Goal: Task Accomplishment & Management: Use online tool/utility

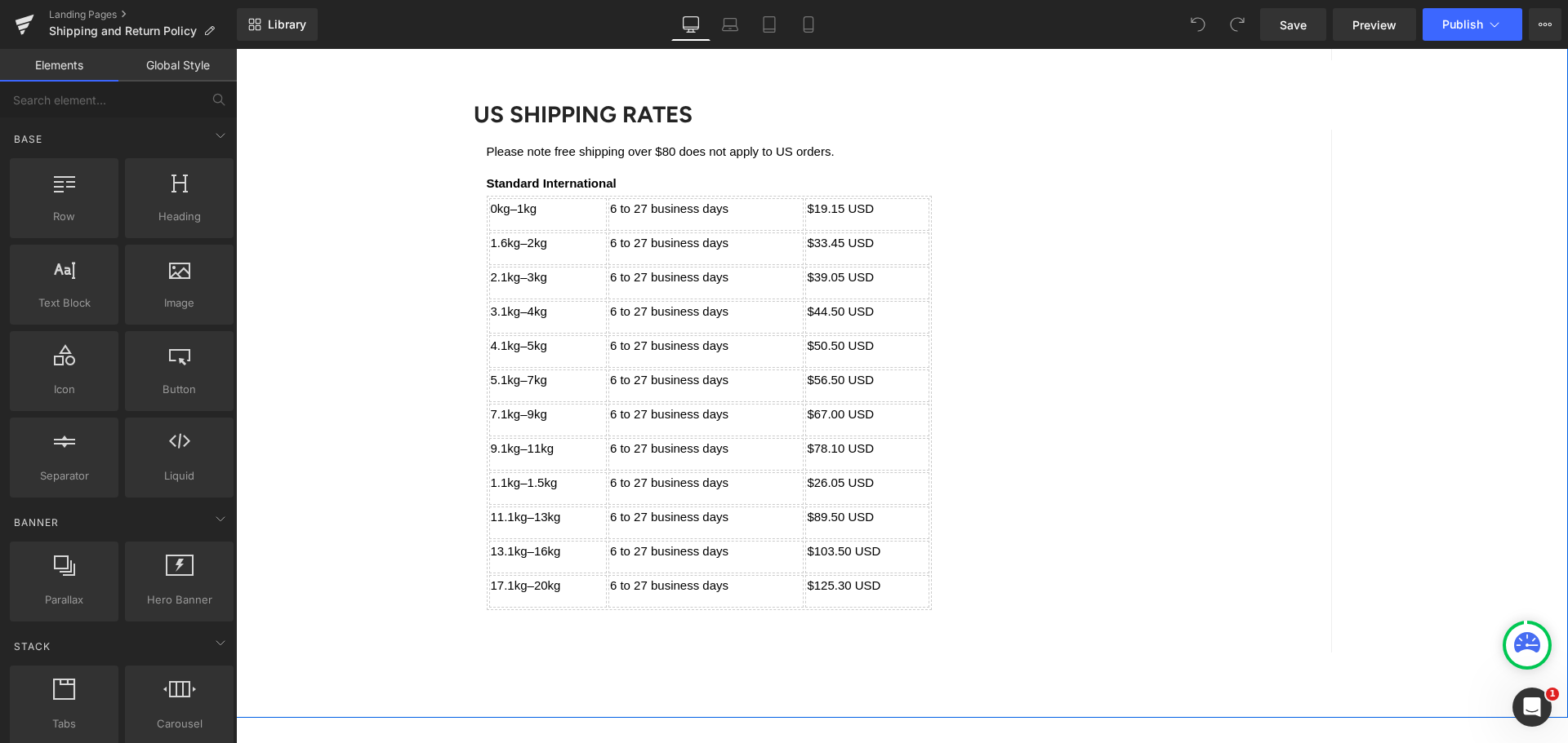
scroll to position [1714, 0]
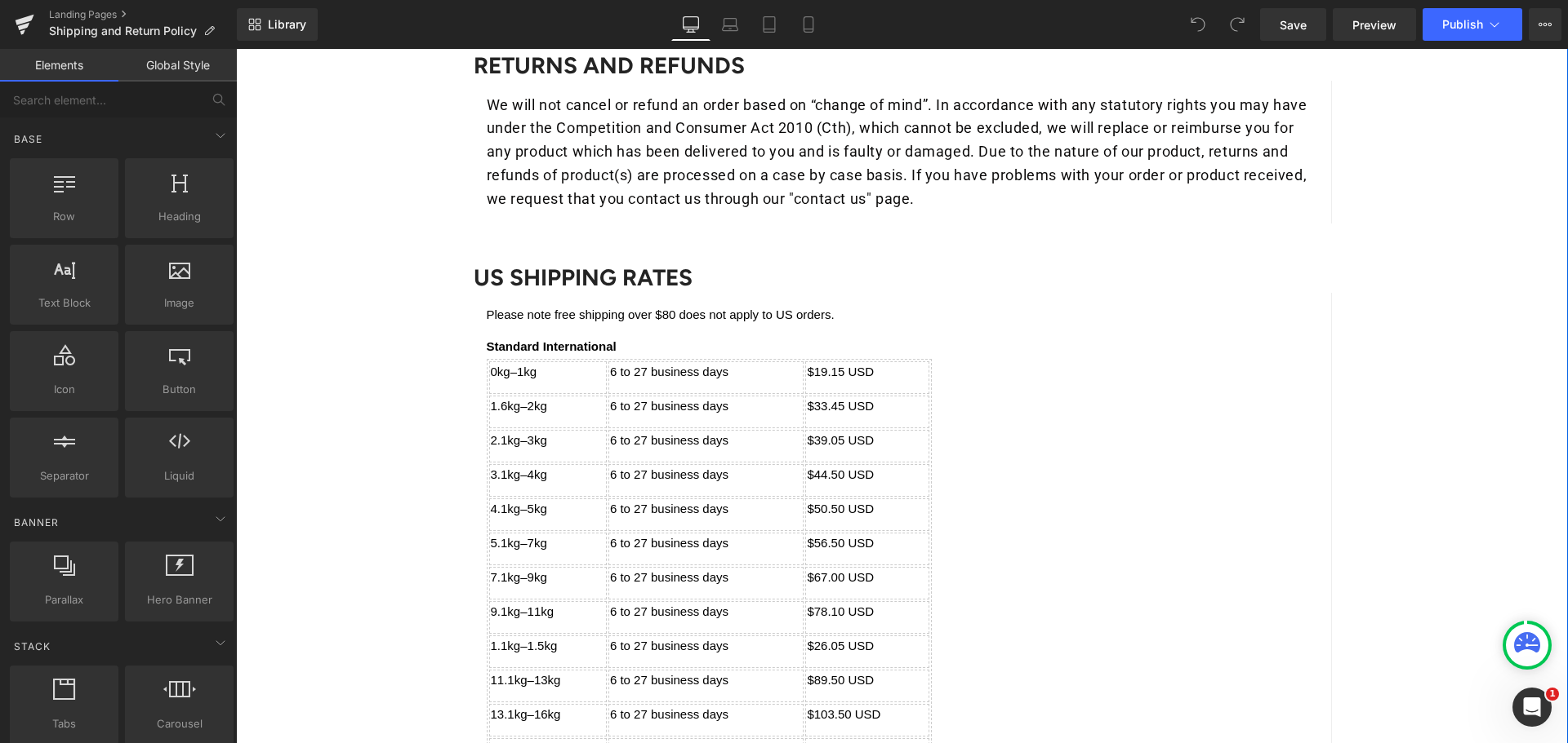
click at [635, 304] on div "Please note free shipping over $80 does not apply to US orders. Standard Intern…" at bounding box center [903, 555] width 858 height 523
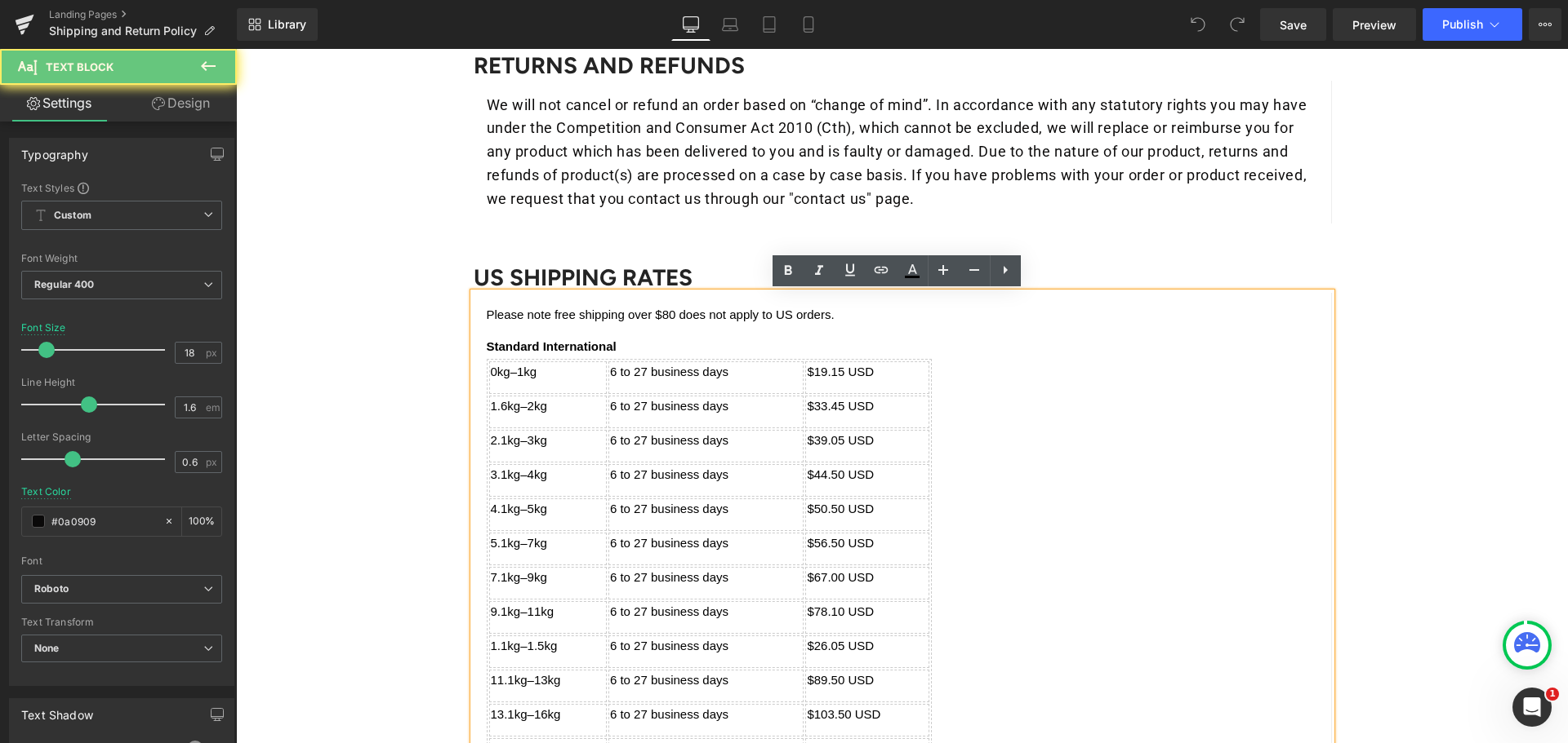
click at [643, 315] on p "Please note free shipping over $80 does not apply to US orders." at bounding box center [902, 315] width 831 height 17
click at [765, 315] on p "Please note free shipping over $80 does not apply to US orders." at bounding box center [902, 315] width 831 height 17
click at [834, 318] on p "Please note free shipping over $80 does not apply to US orders." at bounding box center [902, 315] width 831 height 17
click at [487, 312] on p "Please note free shipping over $80 does not apply to US orders." at bounding box center [902, 315] width 831 height 17
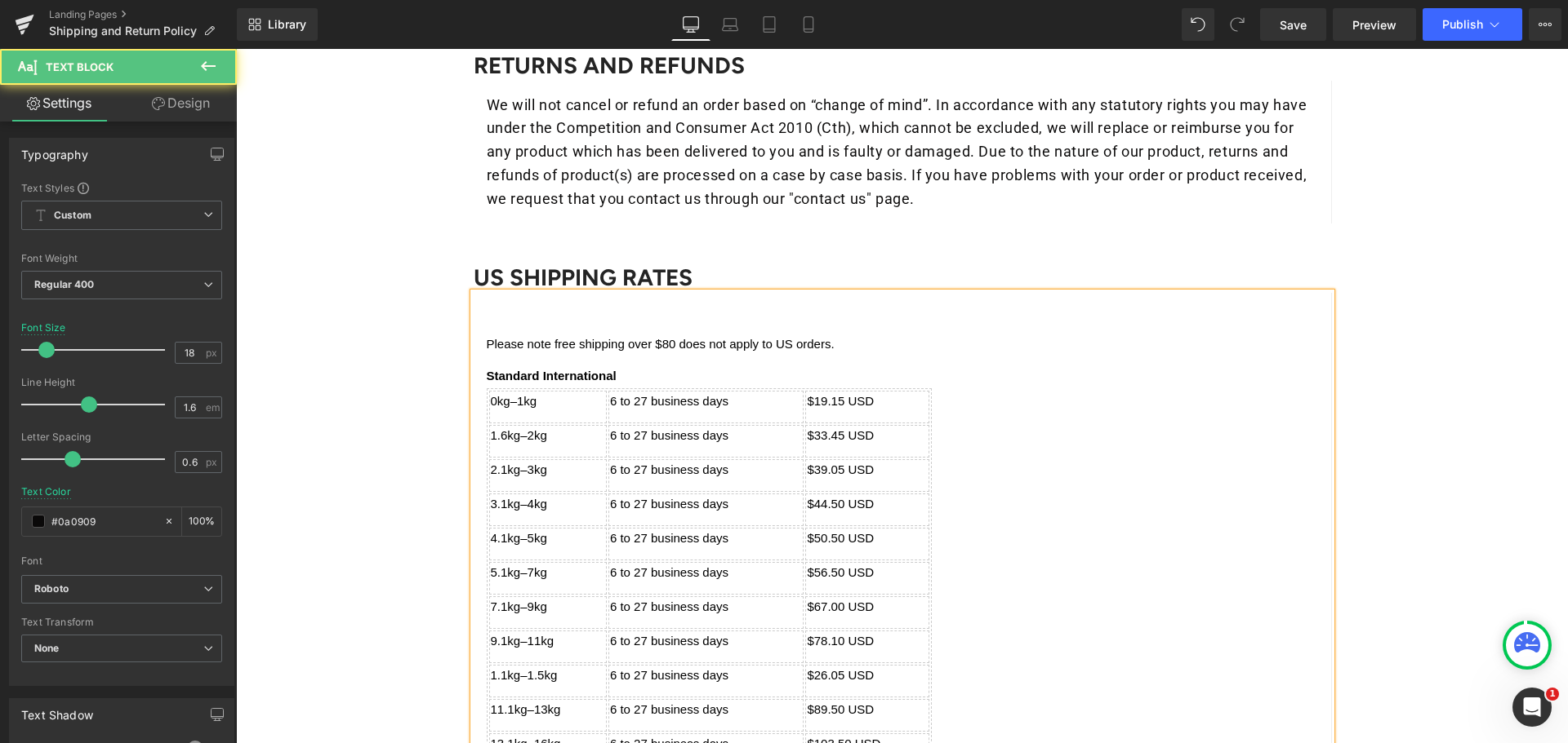
click at [513, 314] on p at bounding box center [902, 315] width 831 height 17
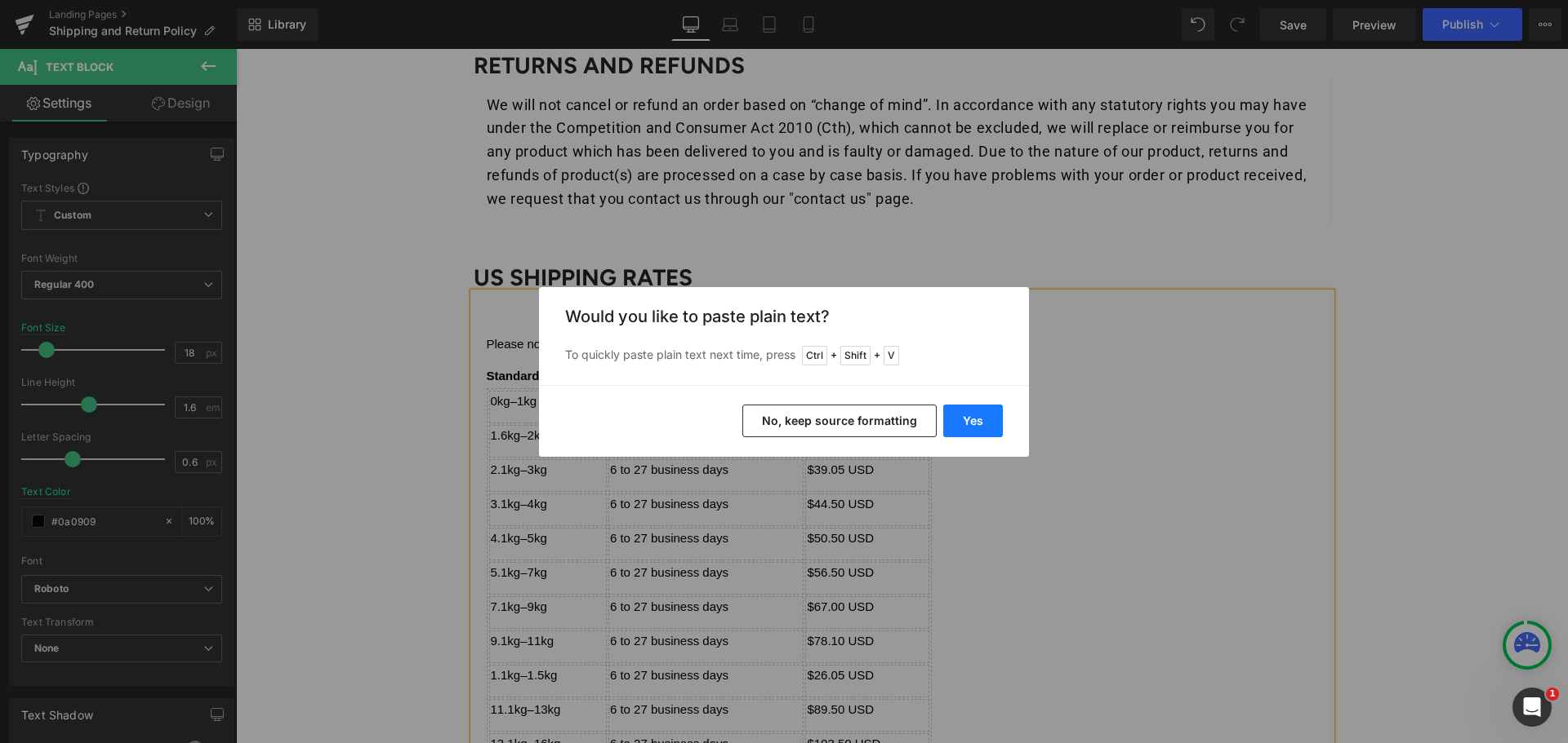
click at [972, 421] on button "Yes" at bounding box center [973, 421] width 60 height 33
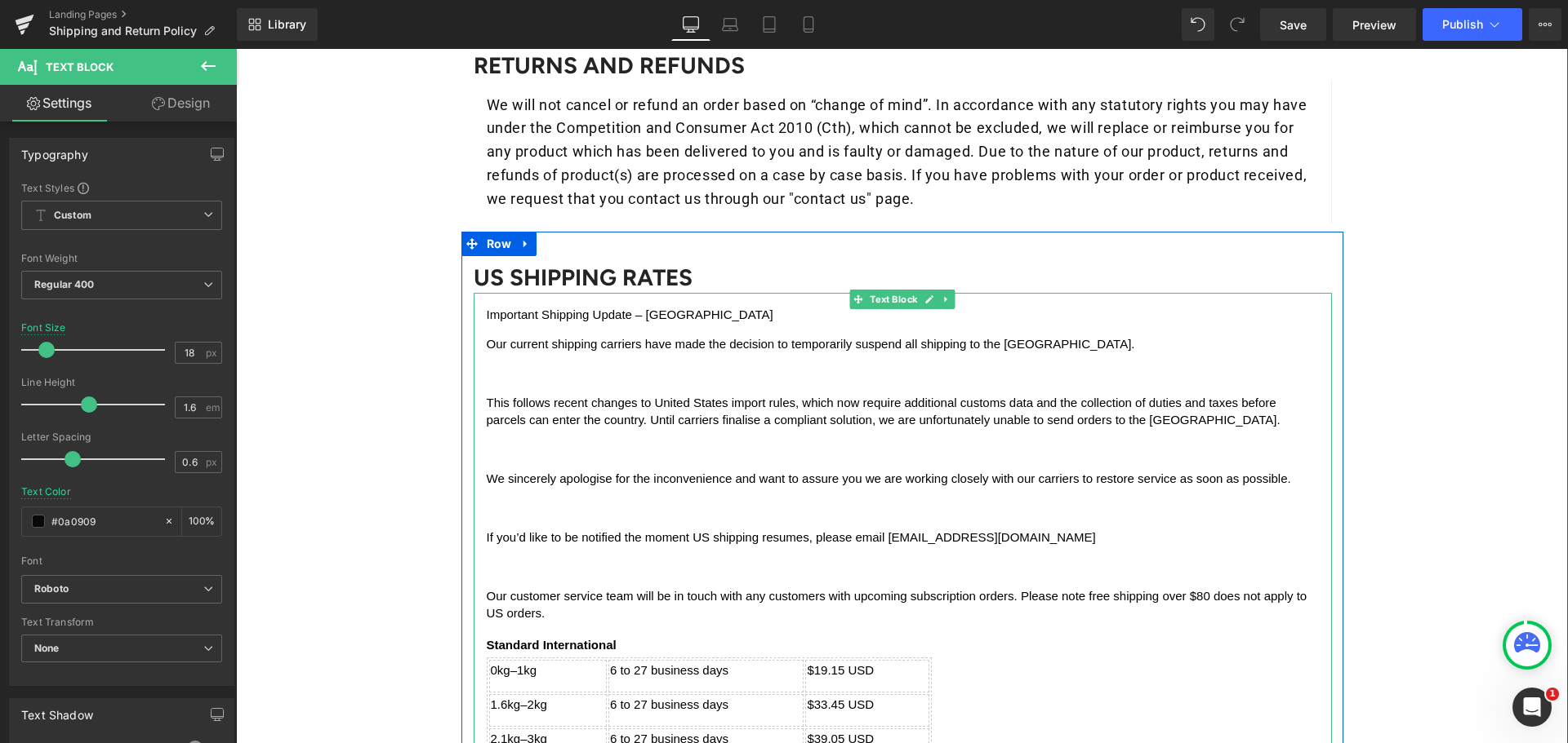
click at [551, 378] on p at bounding box center [902, 373] width 831 height 17
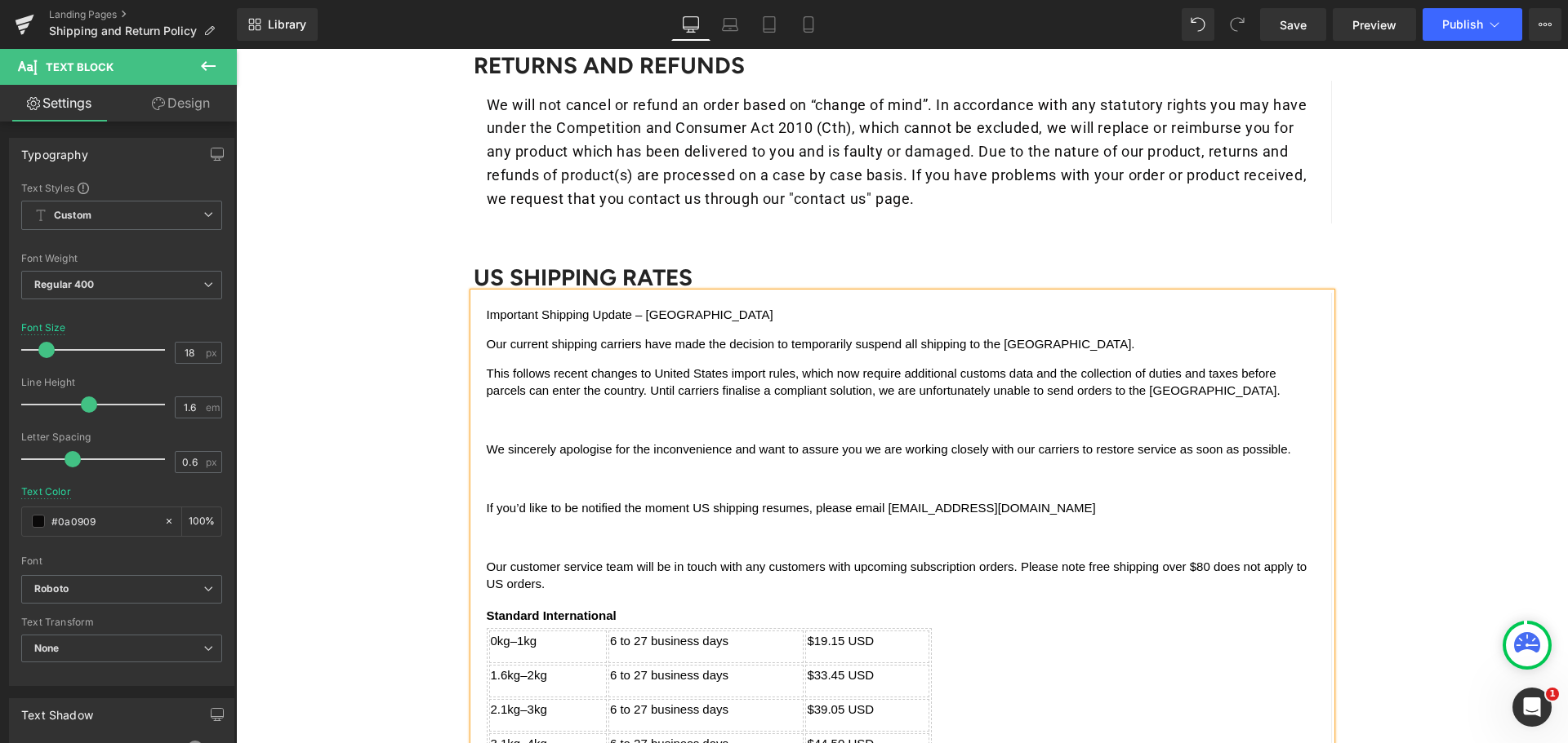
click at [521, 411] on p at bounding box center [902, 420] width 831 height 17
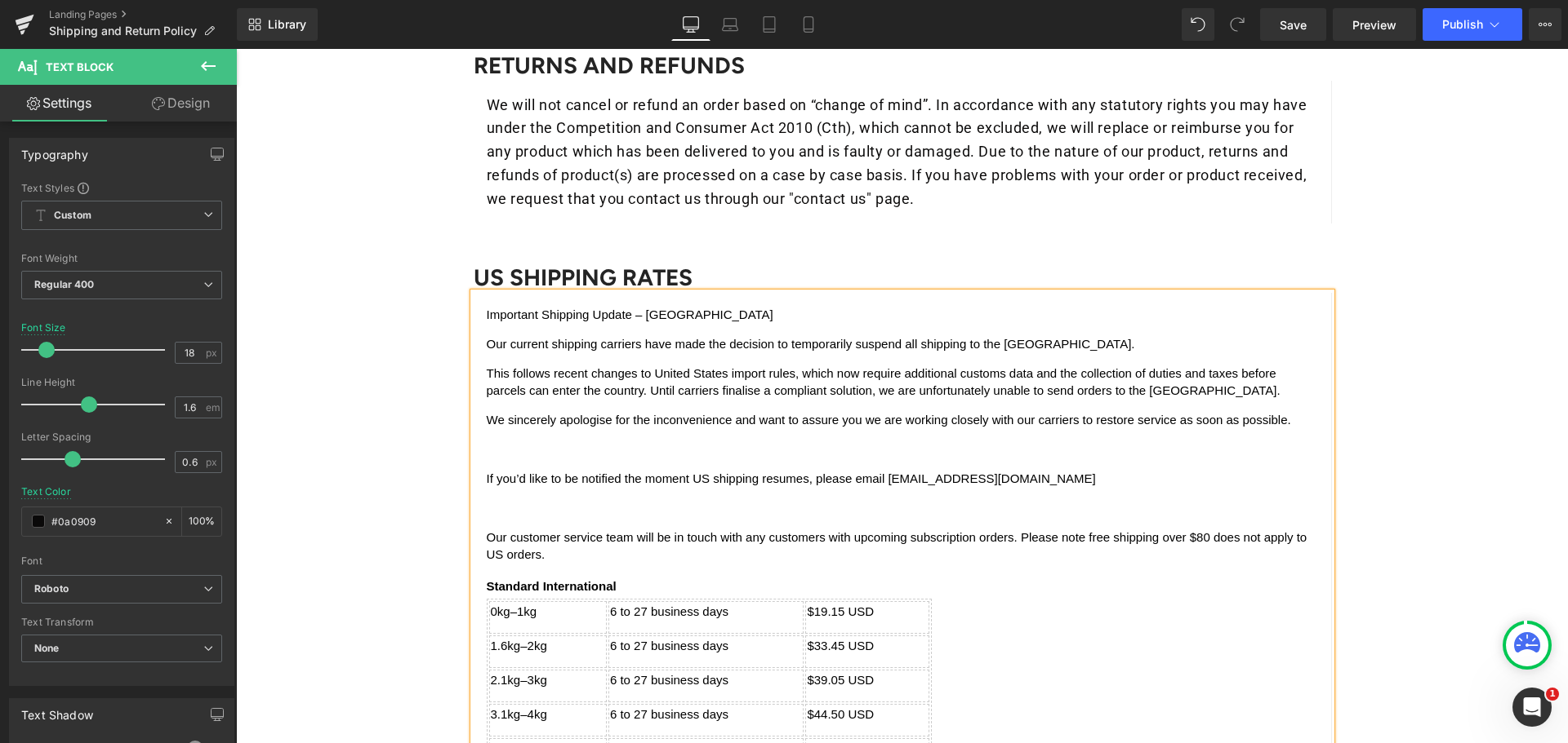
click at [525, 447] on p at bounding box center [902, 450] width 831 height 17
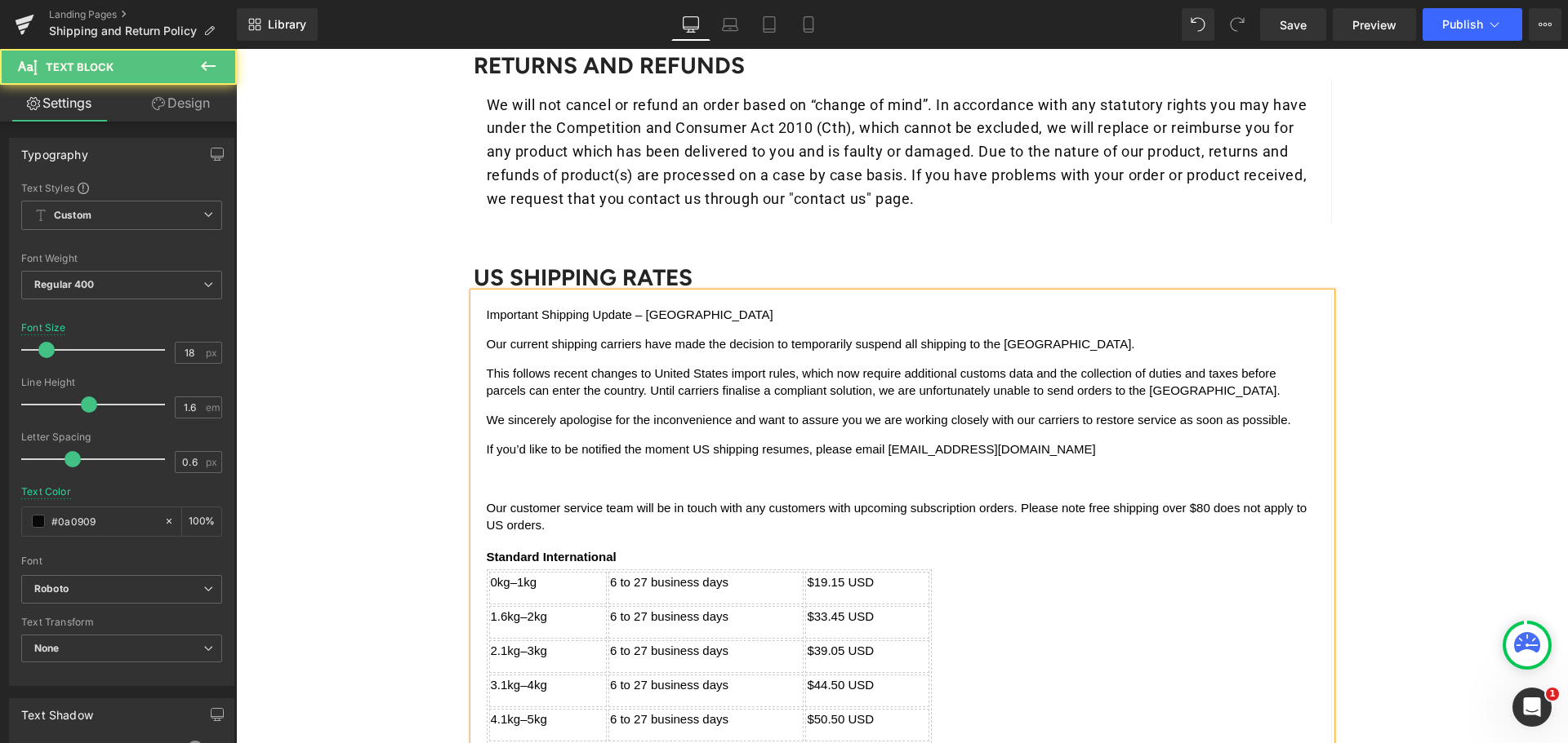
click at [497, 479] on p at bounding box center [902, 479] width 831 height 17
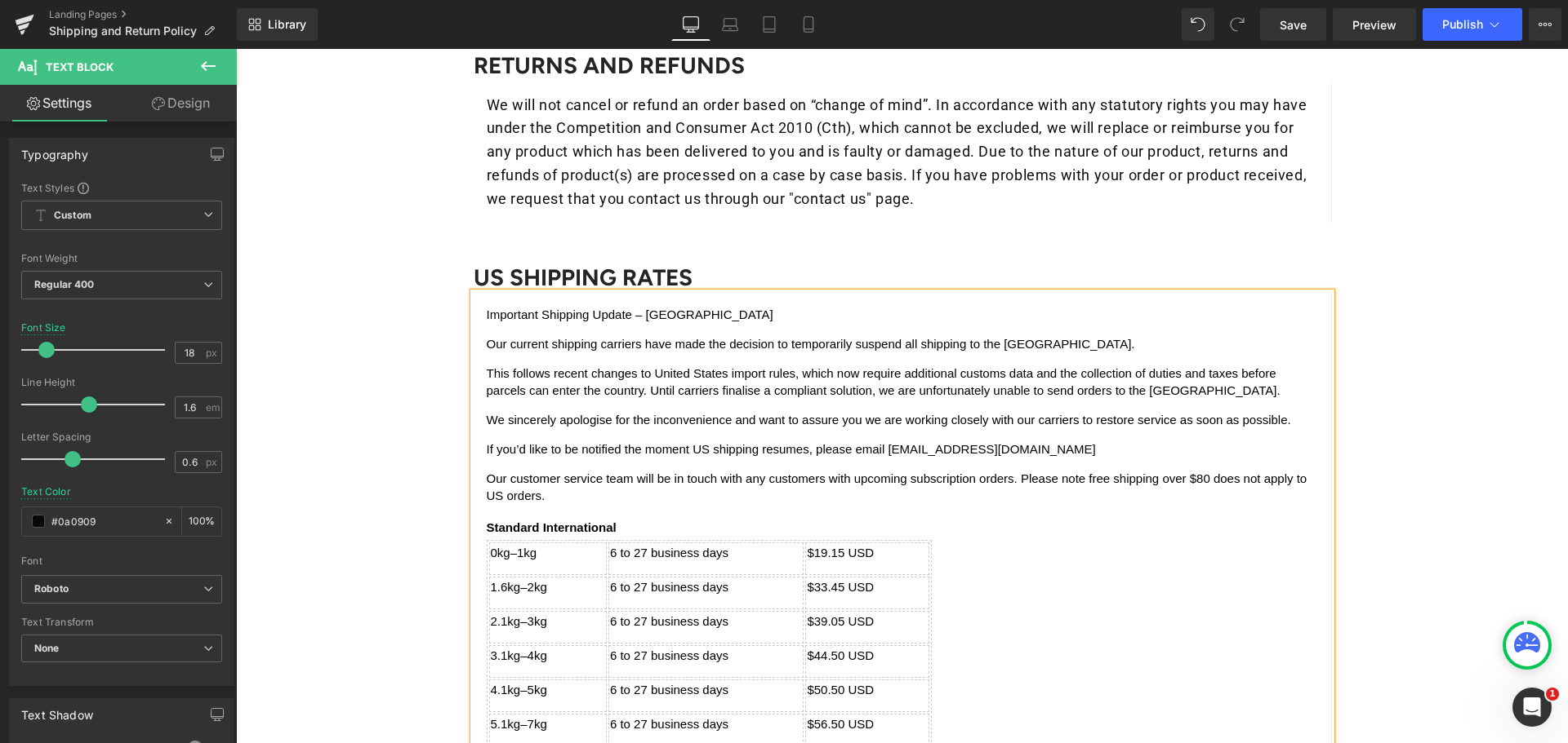
click at [1012, 476] on p "Our customer service team will be in touch with any customers with upcoming sub…" at bounding box center [902, 487] width 831 height 35
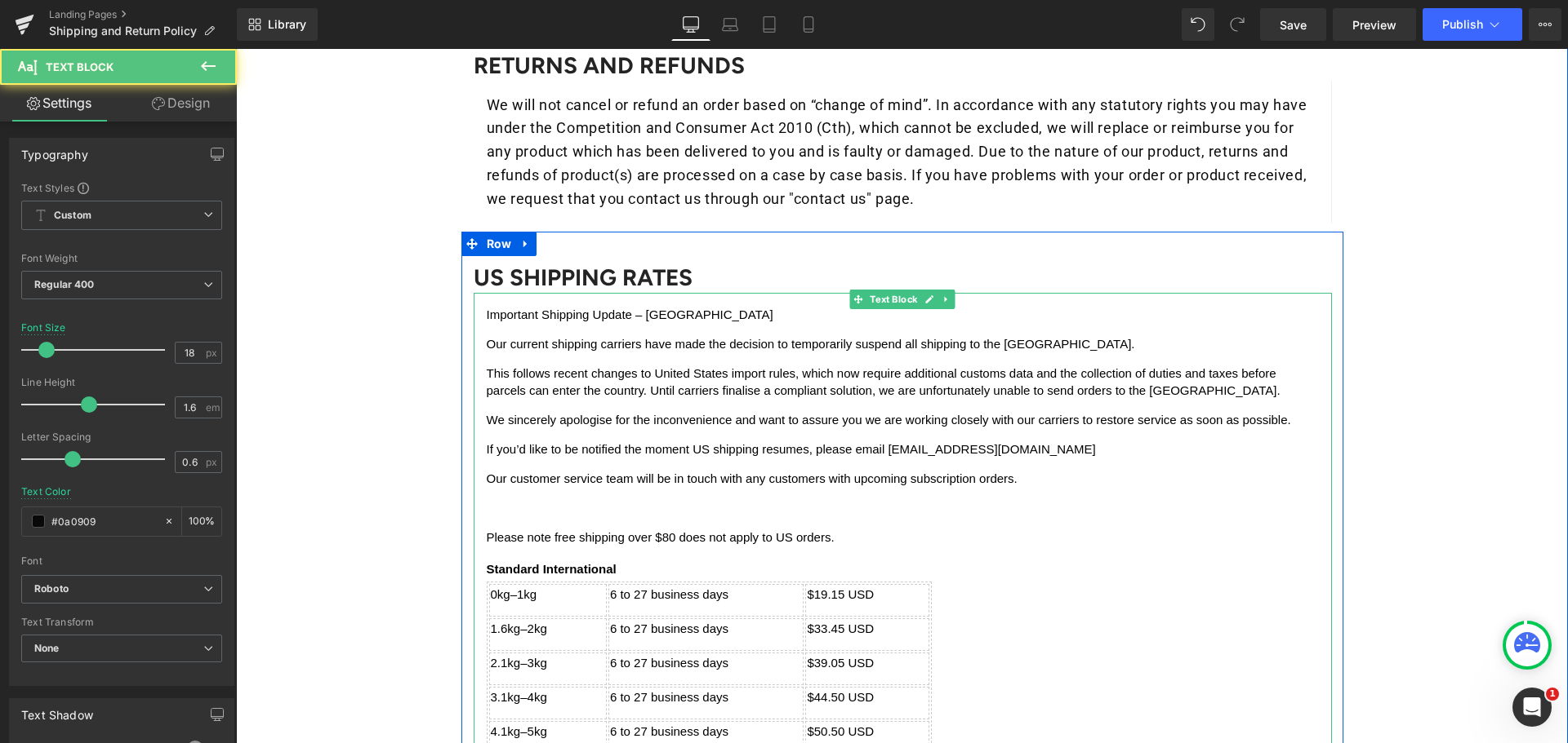
click at [1017, 454] on p "If you’d like to be notified the moment US shipping resumes, please email [EMAI…" at bounding box center [902, 450] width 831 height 17
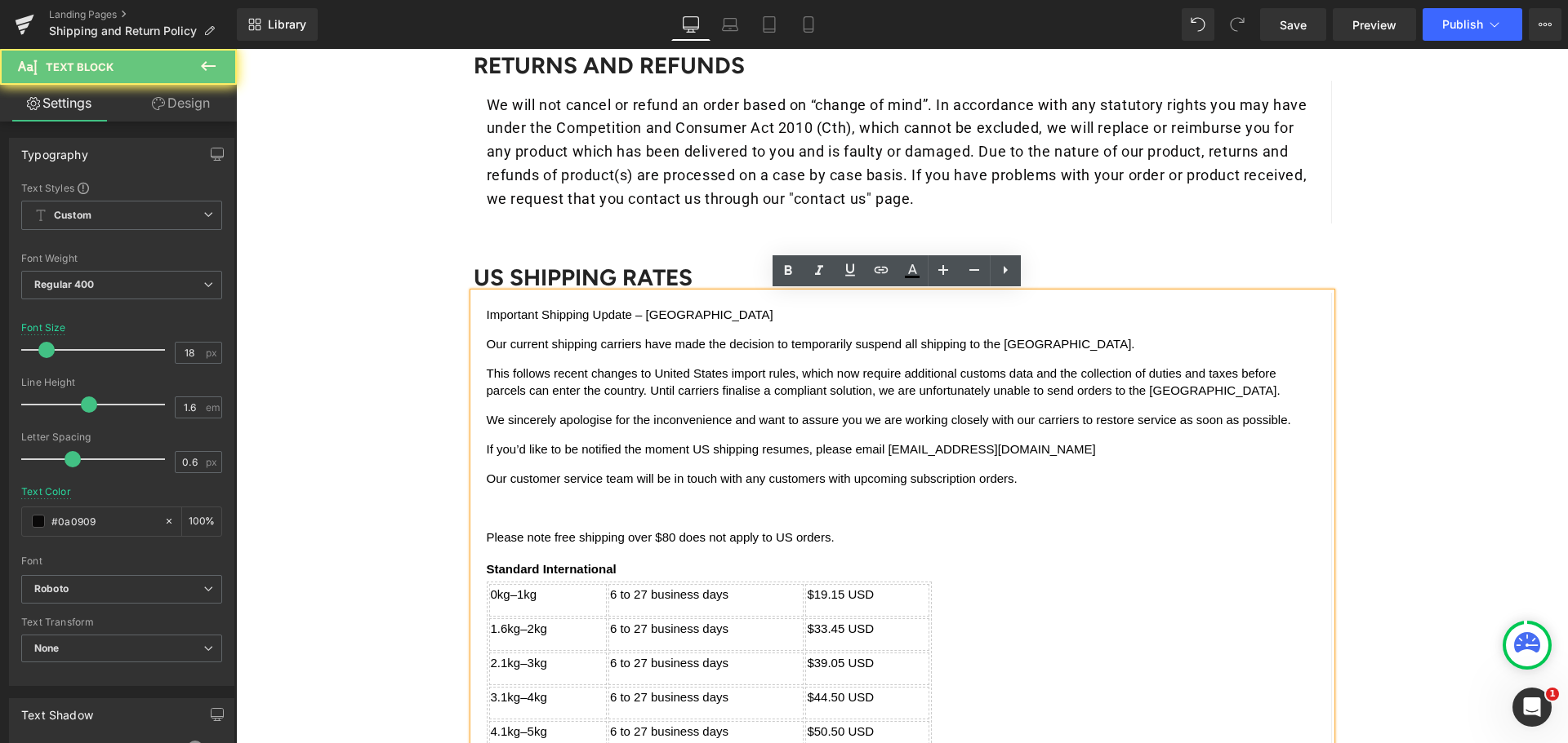
click at [1036, 453] on p "If you’d like to be notified the moment US shipping resumes, please email [EMAI…" at bounding box center [902, 450] width 831 height 17
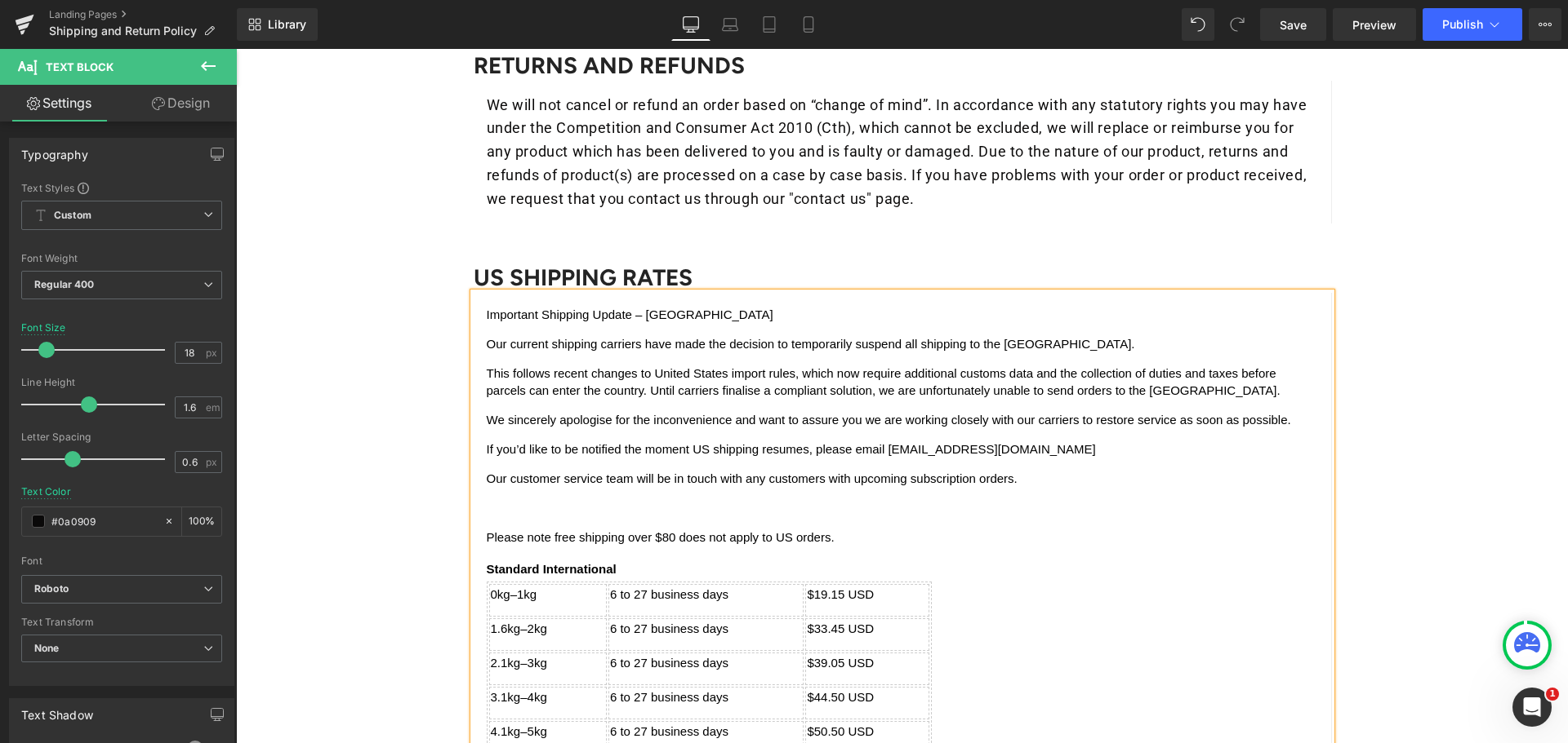
click at [558, 318] on p "Important Shipping Update – [GEOGRAPHIC_DATA]" at bounding box center [902, 315] width 831 height 17
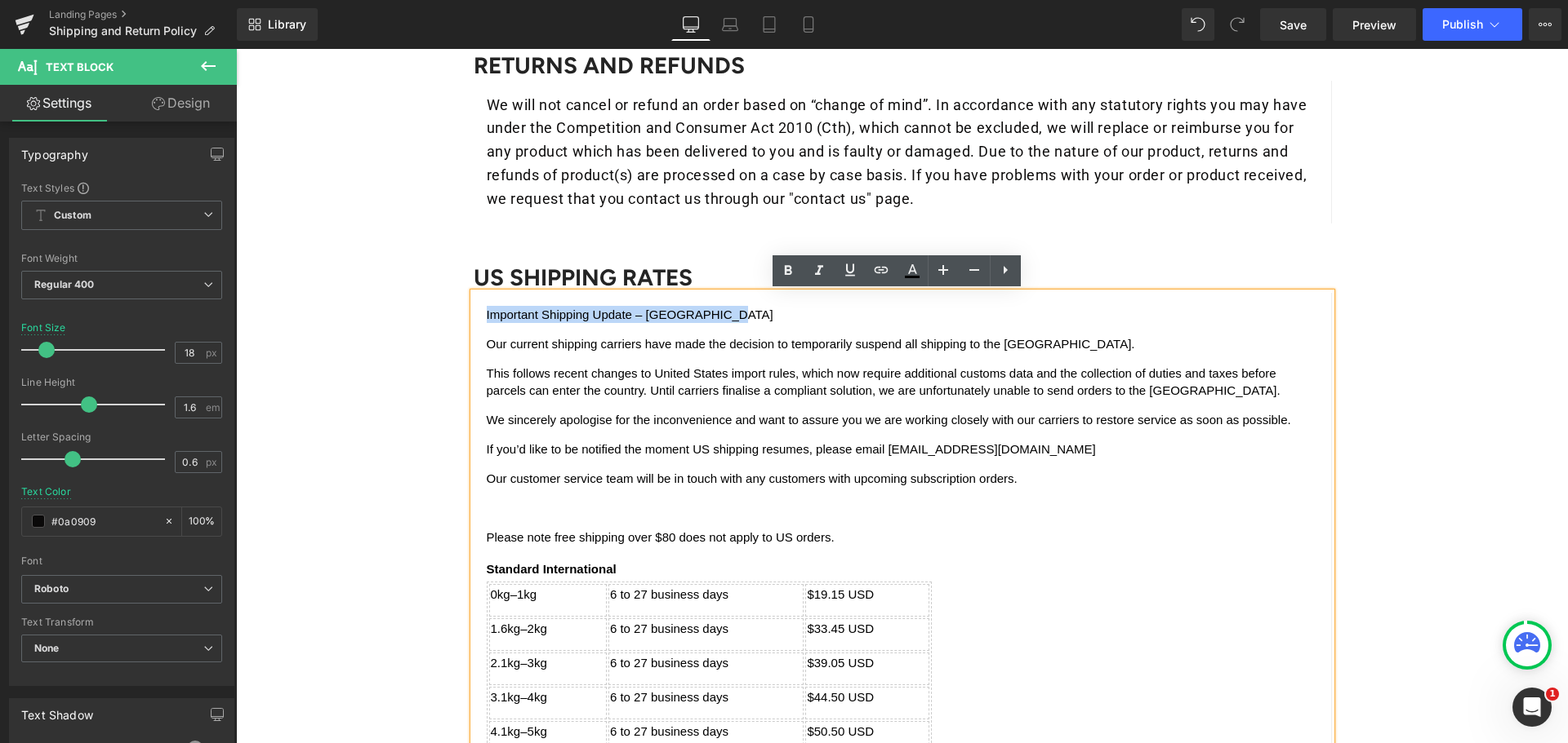
drag, startPoint x: 728, startPoint y: 315, endPoint x: 463, endPoint y: 320, distance: 265.0
click at [474, 320] on div "Important Shipping Update – [GEOGRAPHIC_DATA] Our current shipping carriers ha…" at bounding box center [903, 666] width 858 height 746
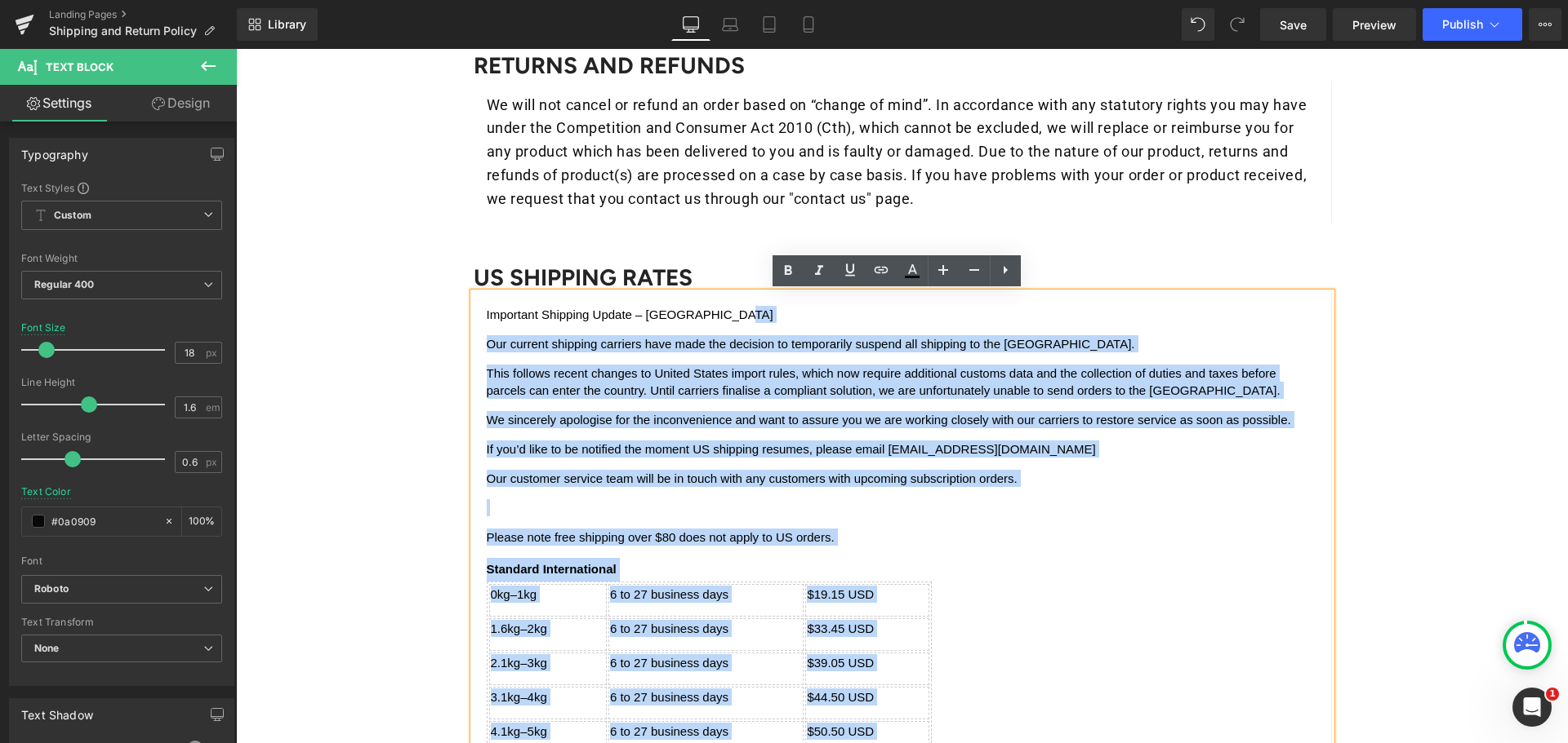
click at [751, 411] on p "We sincerely apologise for the inconvenience and want to assure you we are work…" at bounding box center [902, 420] width 831 height 17
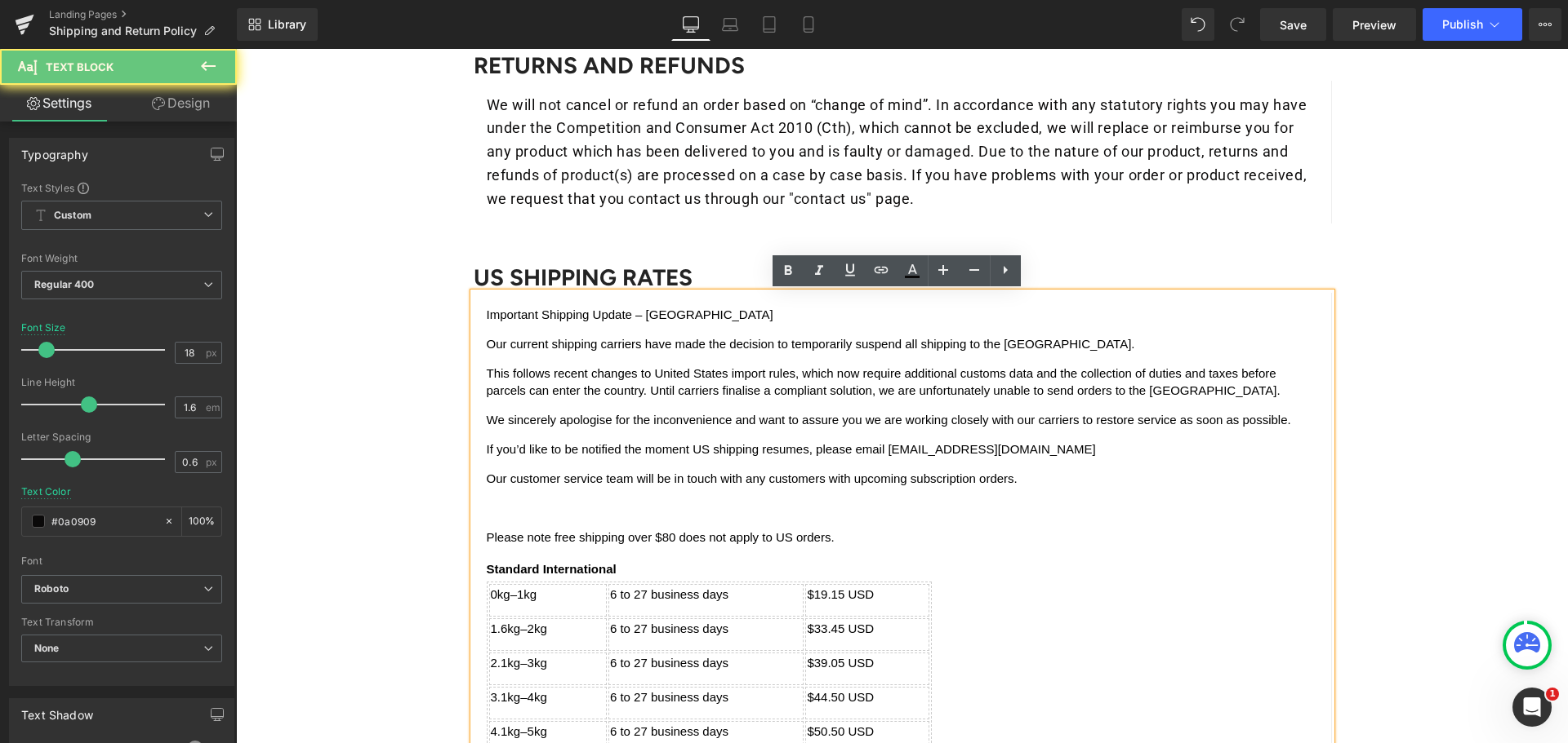
click at [723, 317] on p "Important Shipping Update – [GEOGRAPHIC_DATA]" at bounding box center [902, 315] width 831 height 17
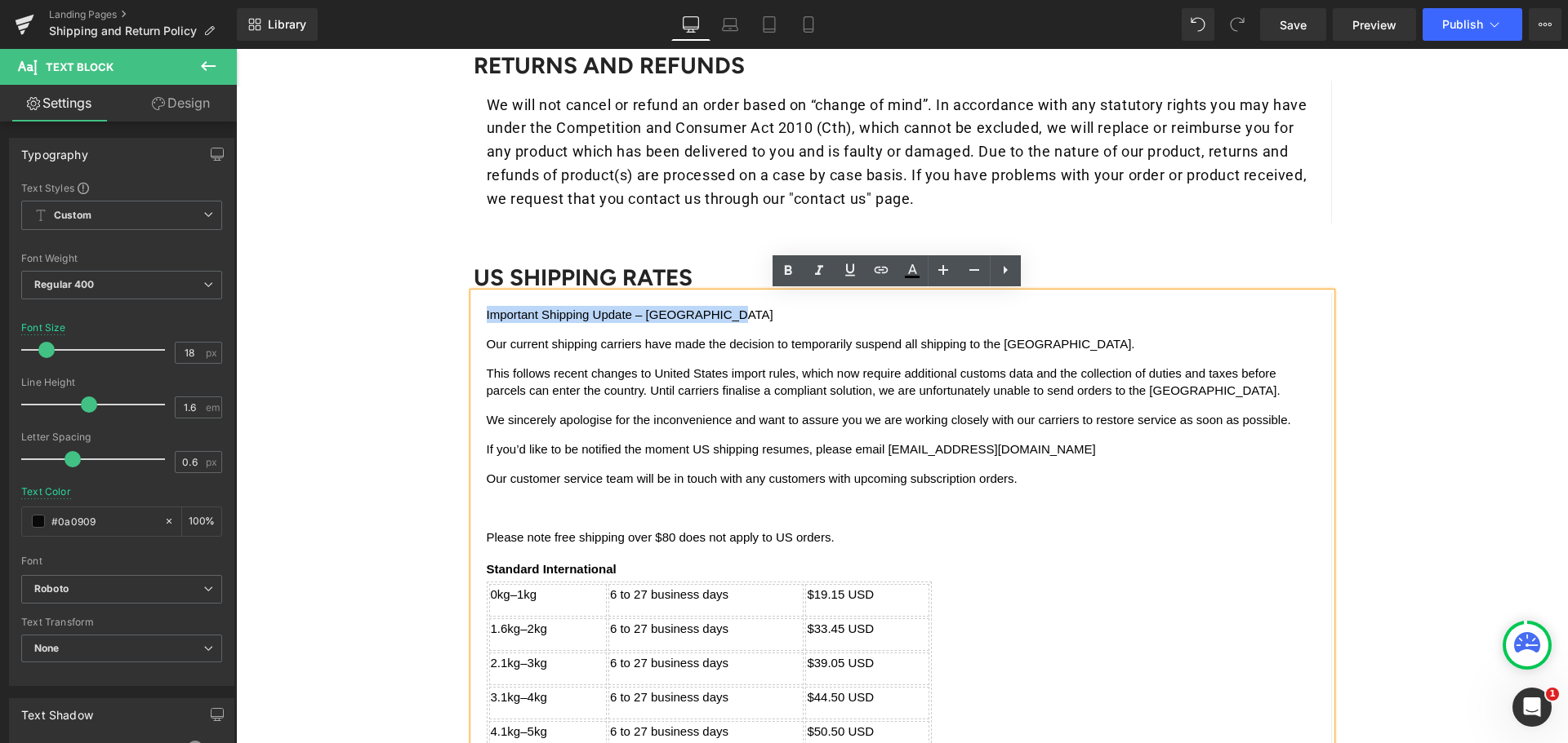
drag, startPoint x: 717, startPoint y: 313, endPoint x: 479, endPoint y: 318, distance: 238.1
click at [479, 318] on div "Important Shipping Update – [GEOGRAPHIC_DATA] Our current shipping carriers ha…" at bounding box center [903, 666] width 858 height 746
click at [786, 274] on icon at bounding box center [788, 270] width 8 height 10
click at [849, 273] on icon at bounding box center [850, 270] width 19 height 19
click at [729, 322] on p "Important Shipping Update – [GEOGRAPHIC_DATA]" at bounding box center [902, 315] width 831 height 17
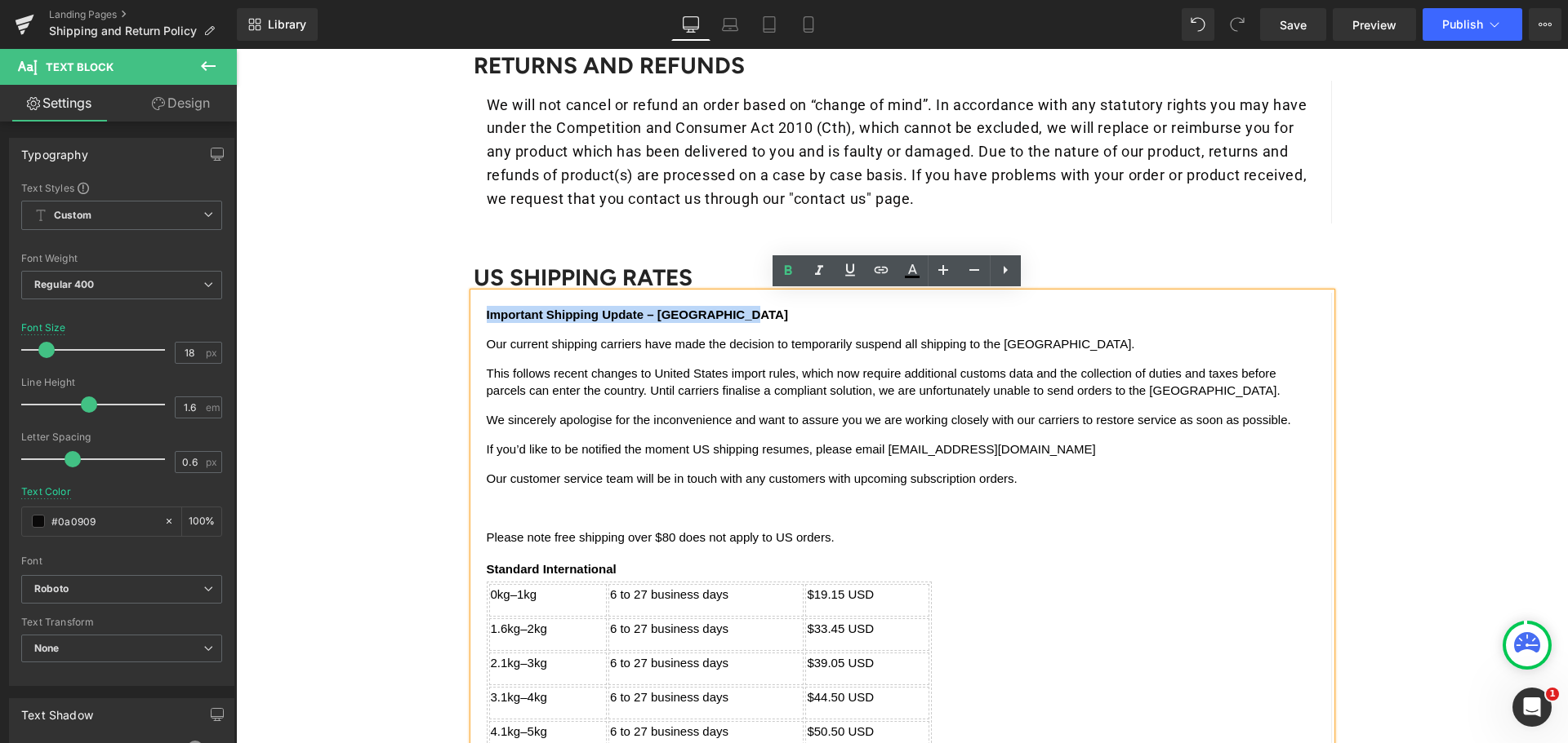
drag, startPoint x: 674, startPoint y: 316, endPoint x: 480, endPoint y: 316, distance: 194.0
click at [487, 316] on p "Important Shipping Update – [GEOGRAPHIC_DATA]" at bounding box center [902, 315] width 831 height 17
click at [854, 272] on icon at bounding box center [850, 270] width 19 height 19
click at [982, 377] on p "This follows recent changes to United States import rules, which now require ad…" at bounding box center [902, 382] width 831 height 35
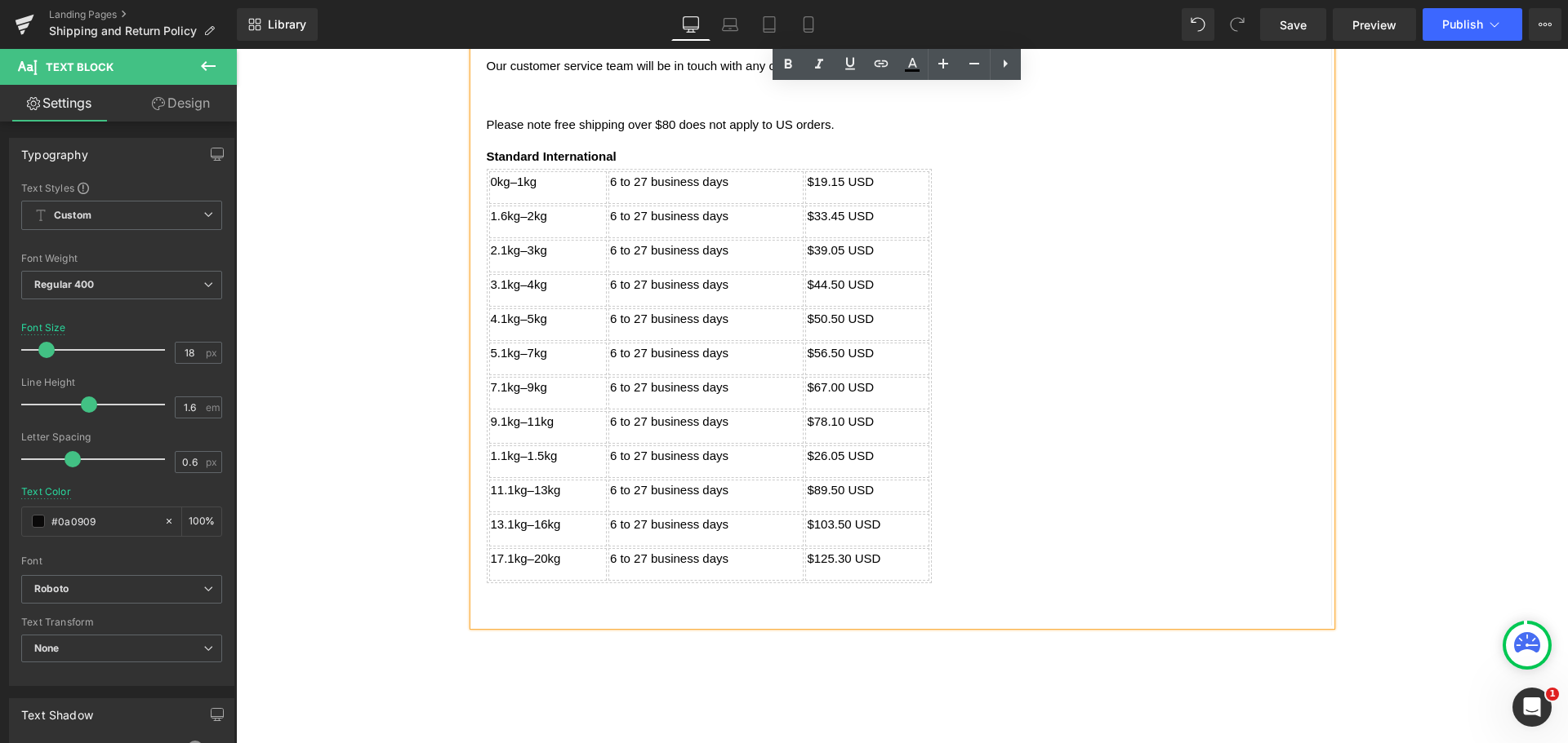
scroll to position [2040, 0]
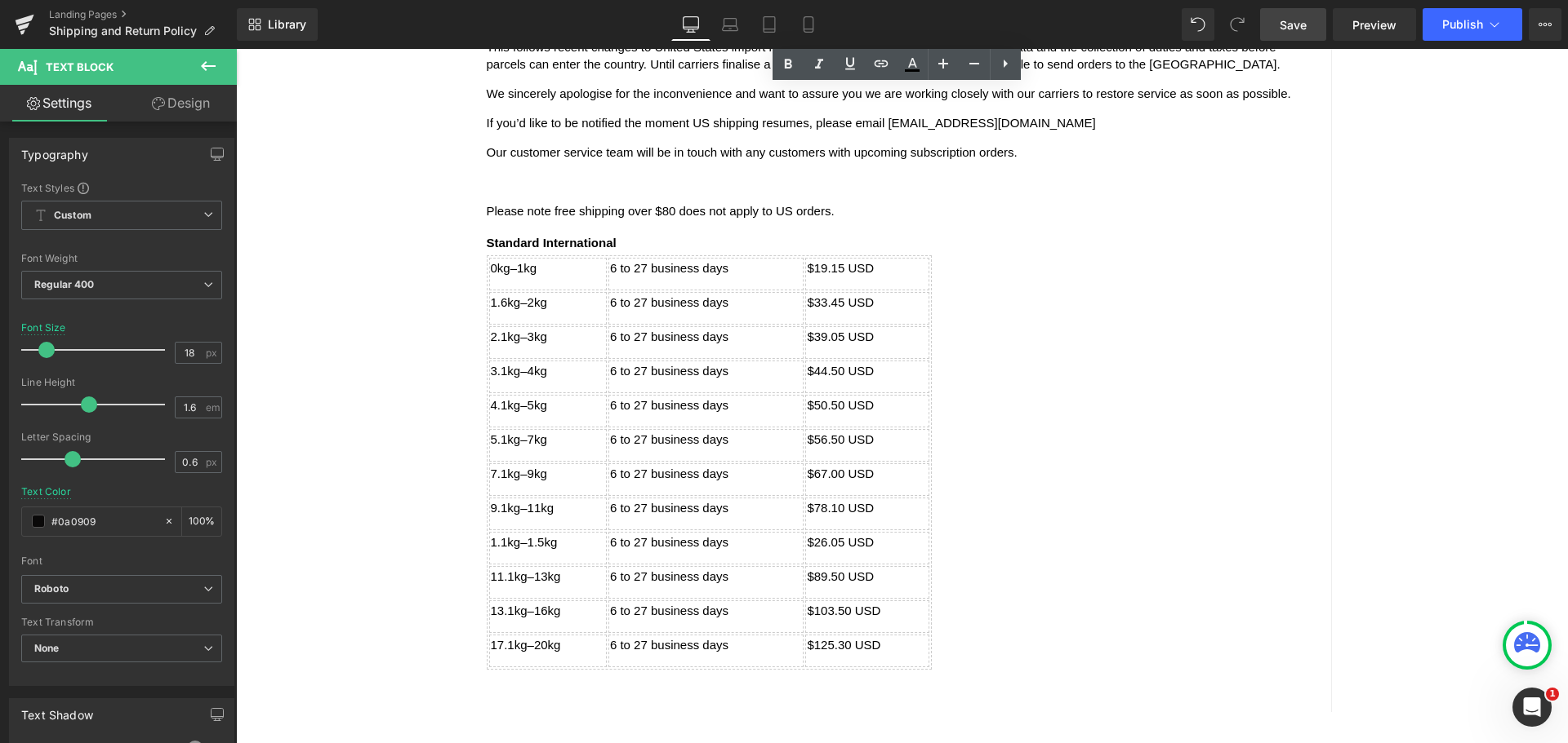
click at [1283, 34] on link "Save" at bounding box center [1293, 24] width 67 height 33
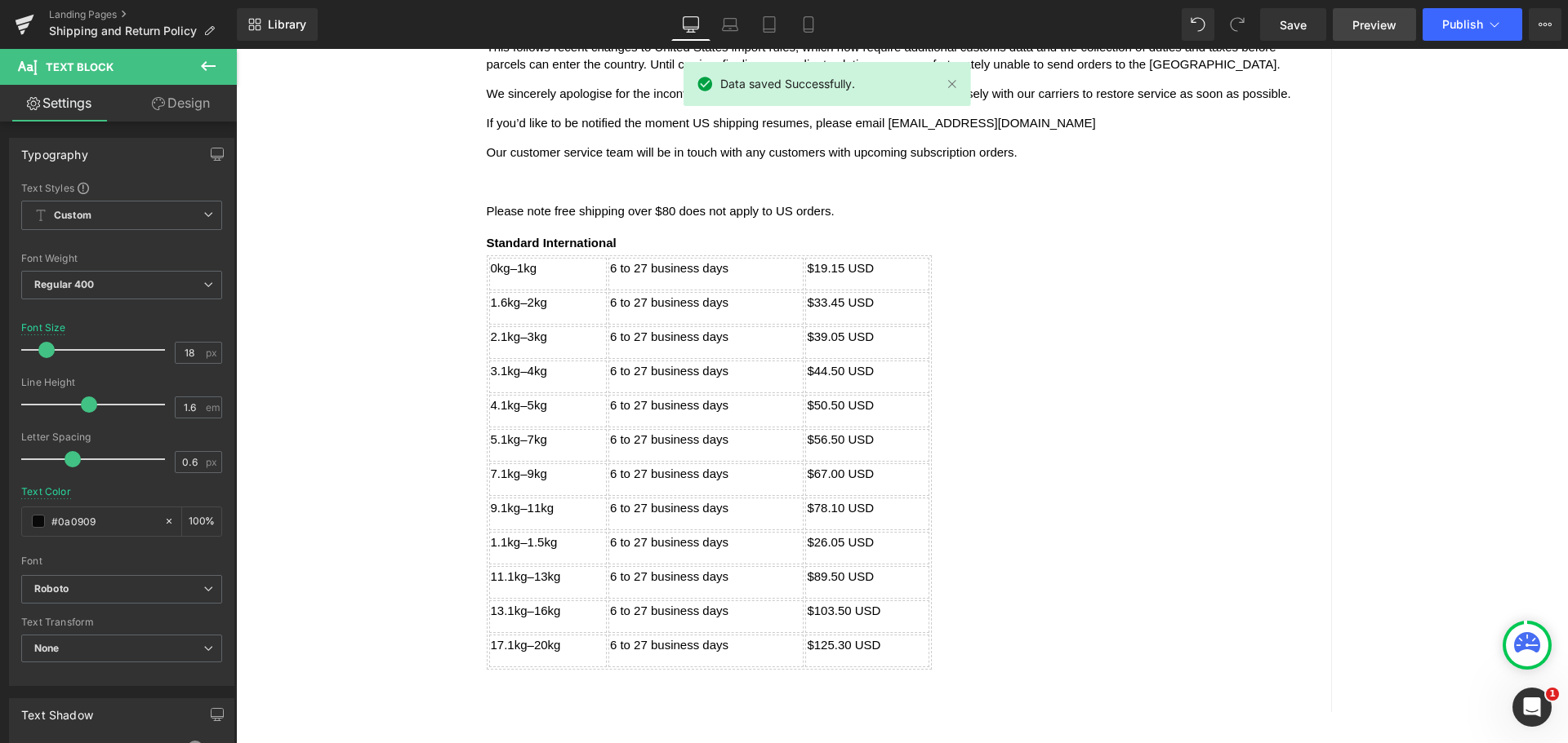
click at [1358, 29] on span "Preview" at bounding box center [1375, 25] width 44 height 17
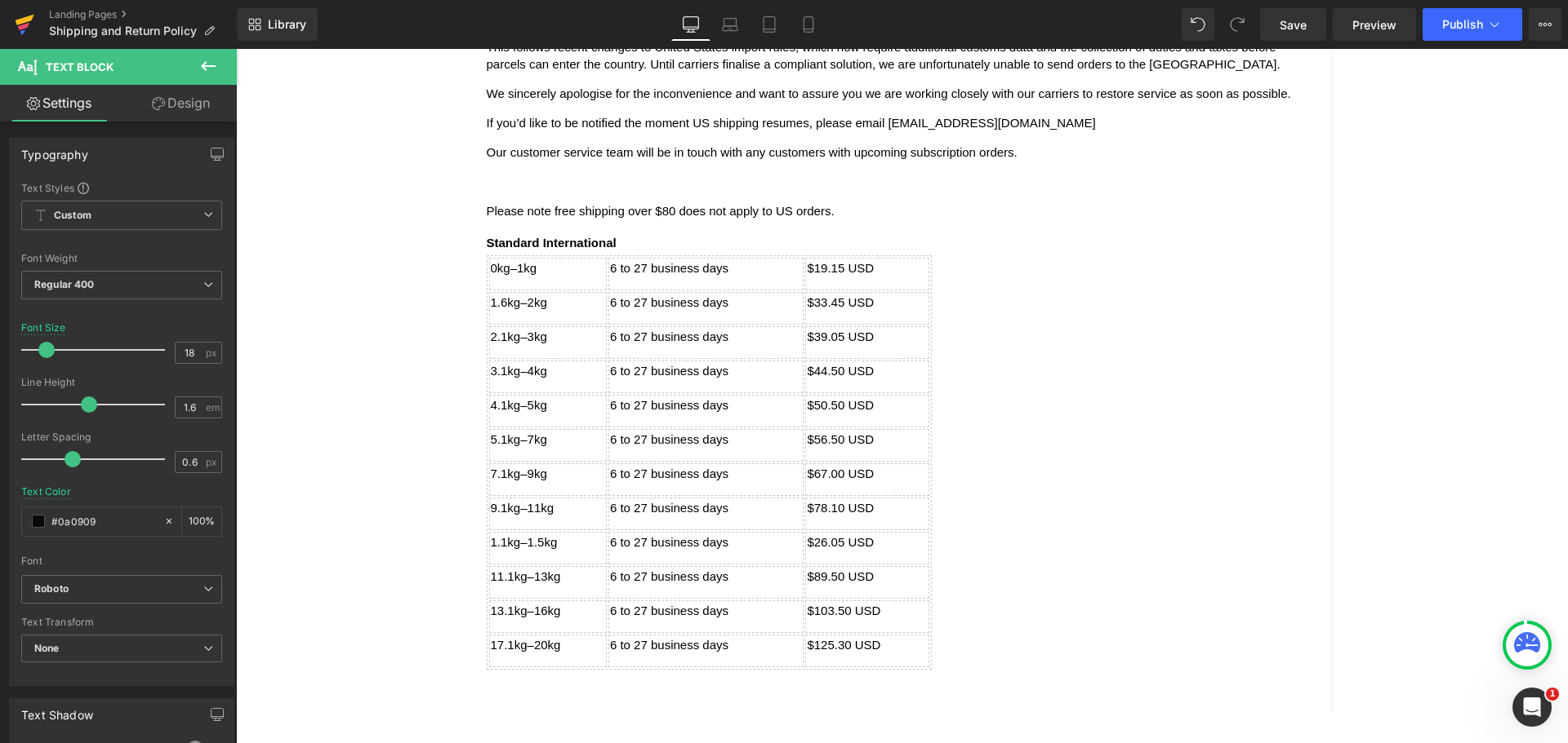
click at [18, 22] on icon at bounding box center [24, 19] width 18 height 11
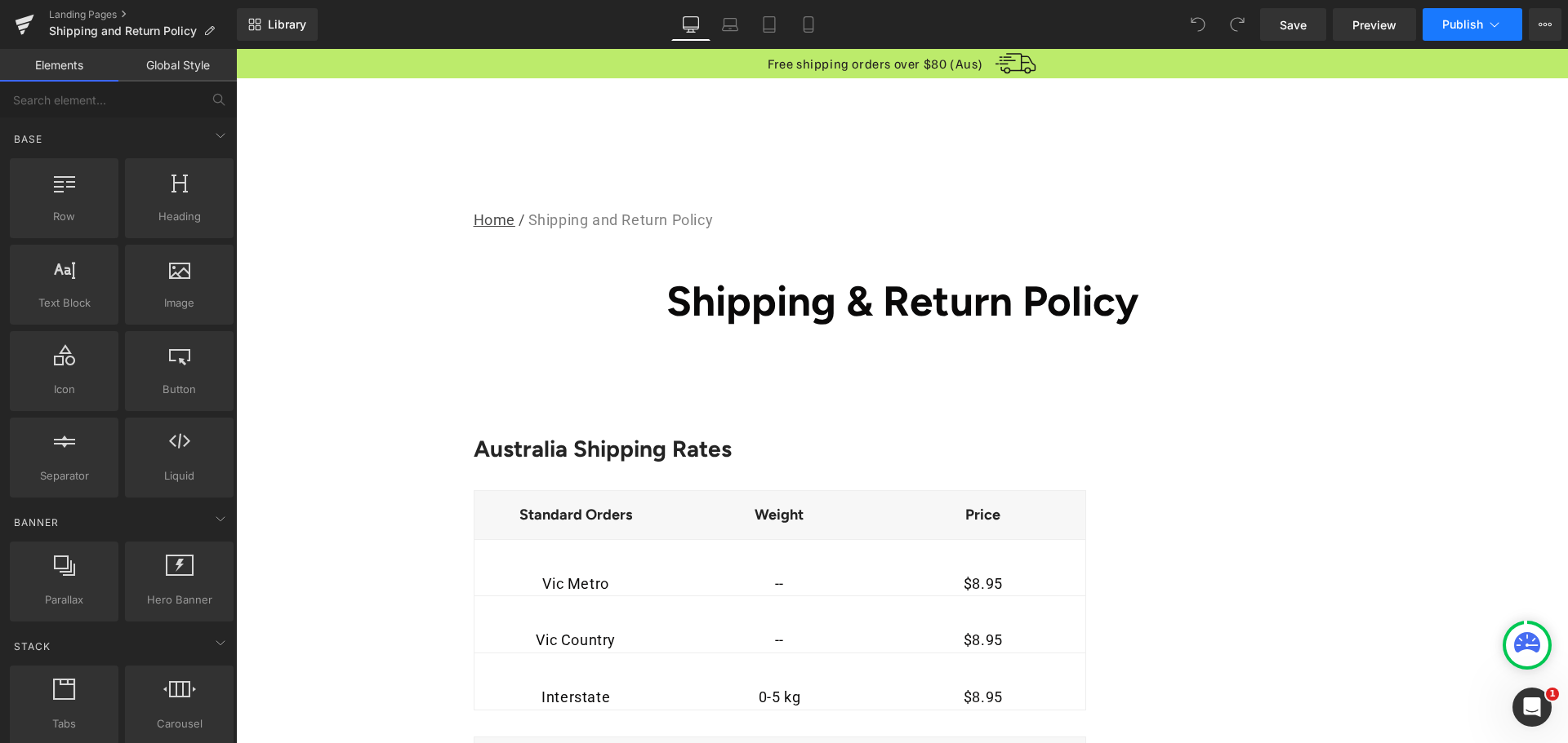
click at [1463, 8] on button "Publish" at bounding box center [1471, 24] width 99 height 33
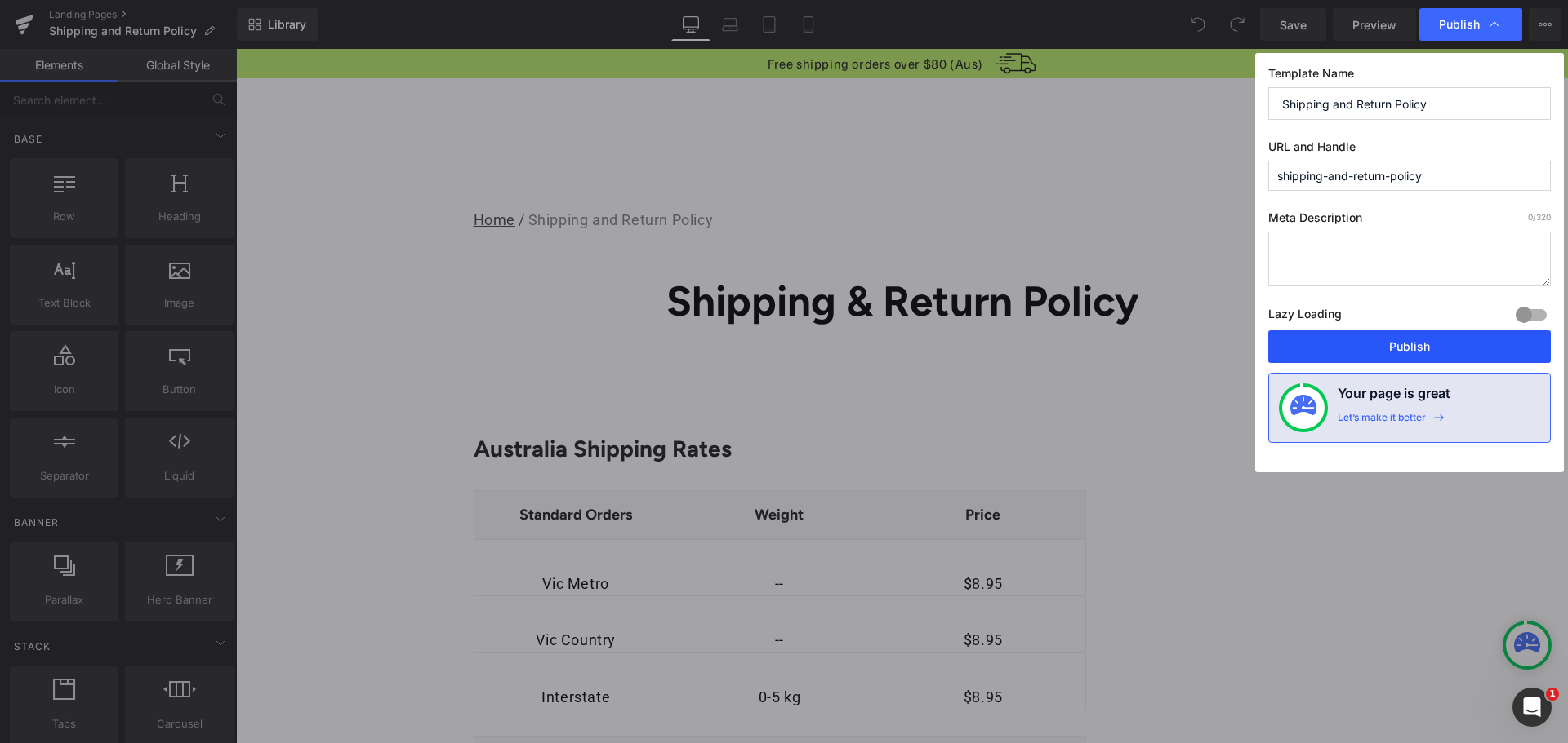
click at [1408, 352] on button "Publish" at bounding box center [1409, 347] width 283 height 33
